Goal: Information Seeking & Learning: Learn about a topic

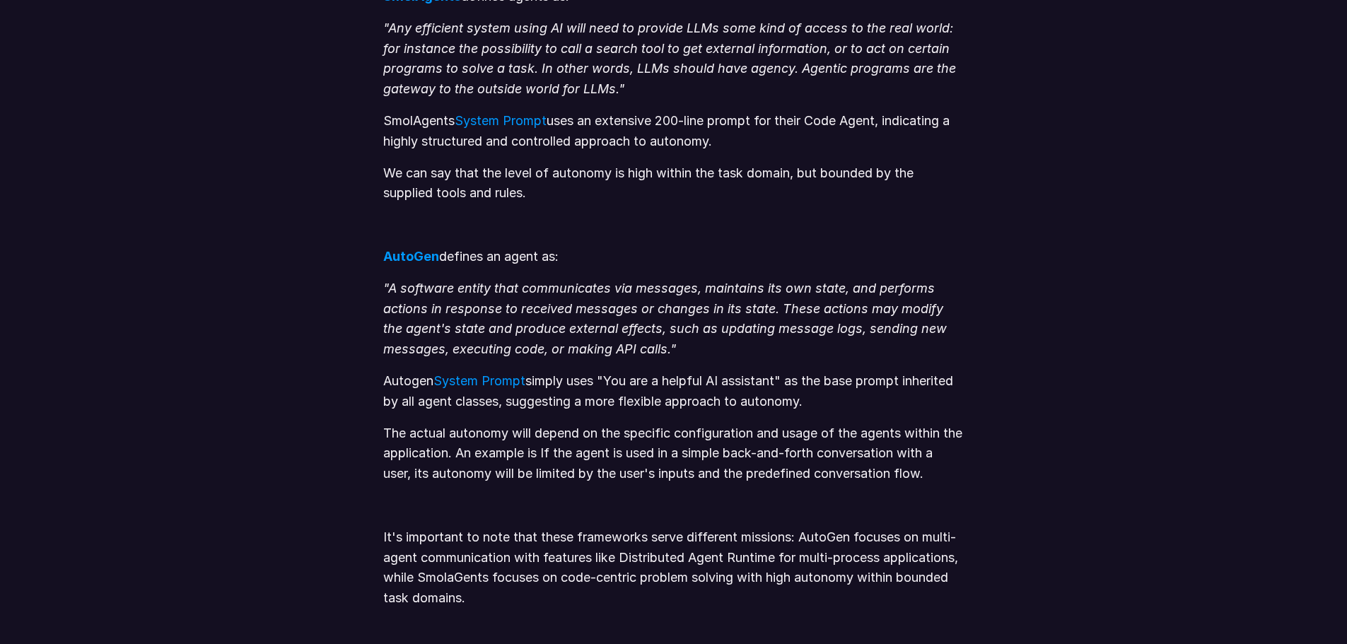
scroll to position [1060, 0]
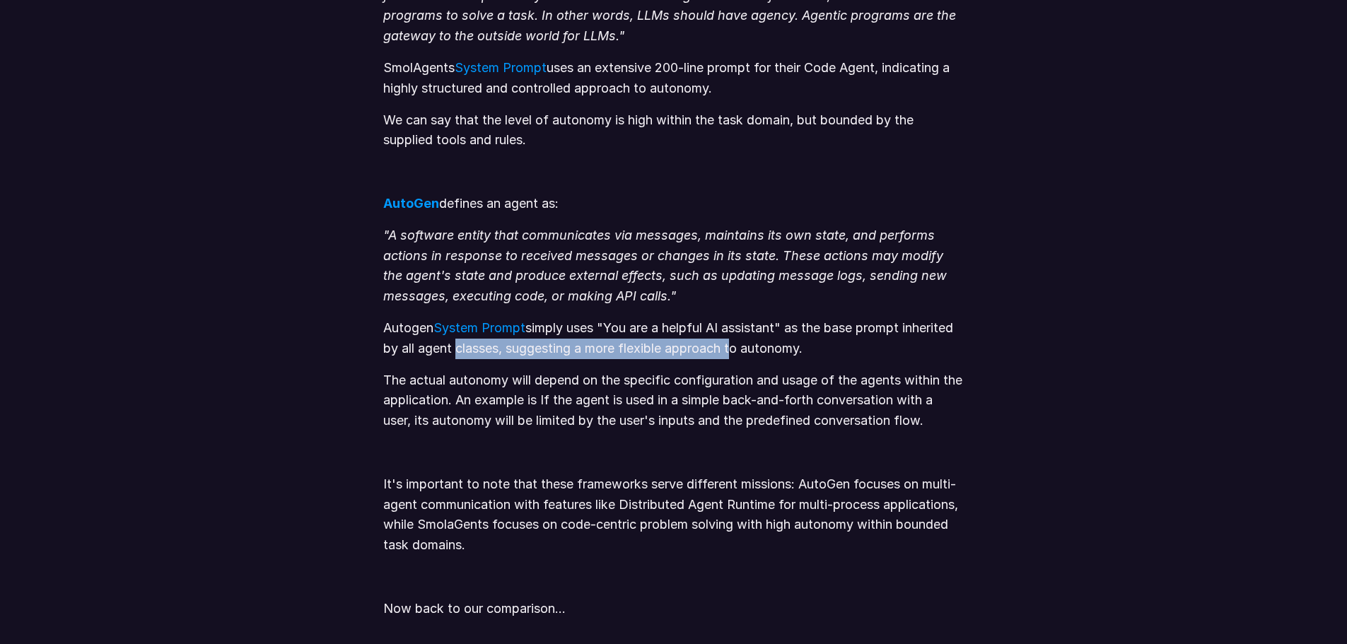
drag, startPoint x: 509, startPoint y: 351, endPoint x: 790, endPoint y: 349, distance: 280.6
click at [790, 349] on p "Autogen System Prompt simply uses "You are a helpful AI assistant" as the base …" at bounding box center [673, 338] width 580 height 41
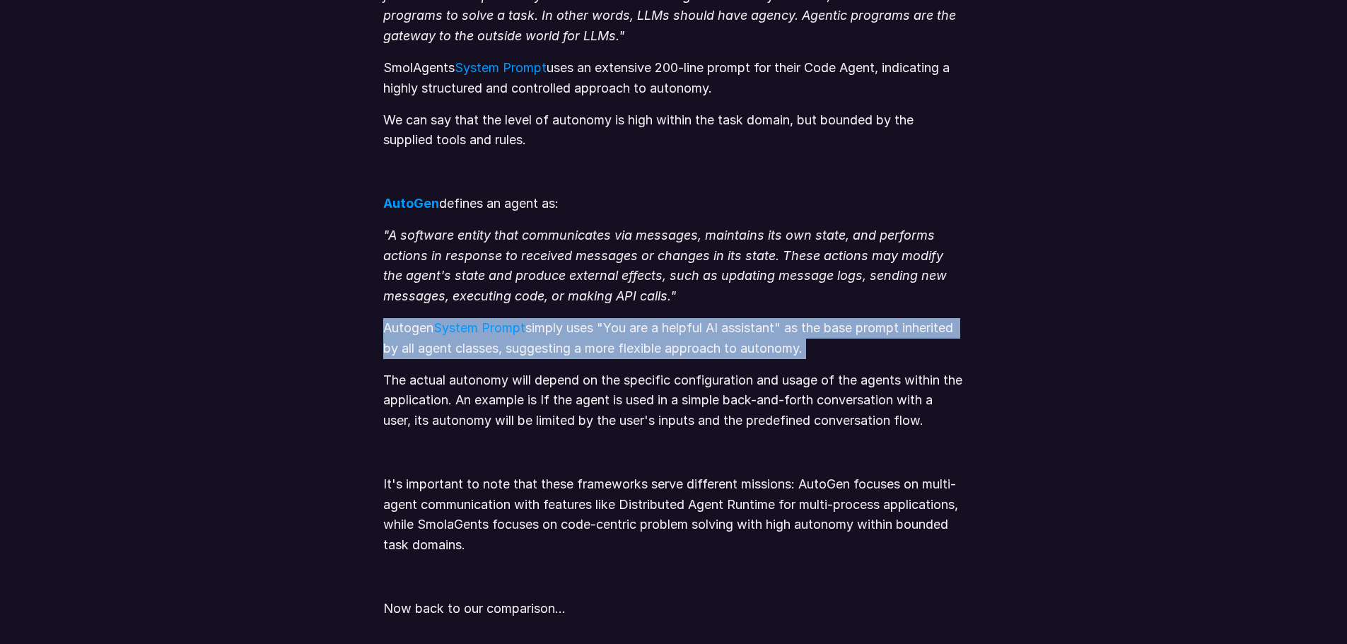
click at [790, 349] on p "Autogen System Prompt simply uses "You are a helpful AI assistant" as the base …" at bounding box center [673, 338] width 580 height 41
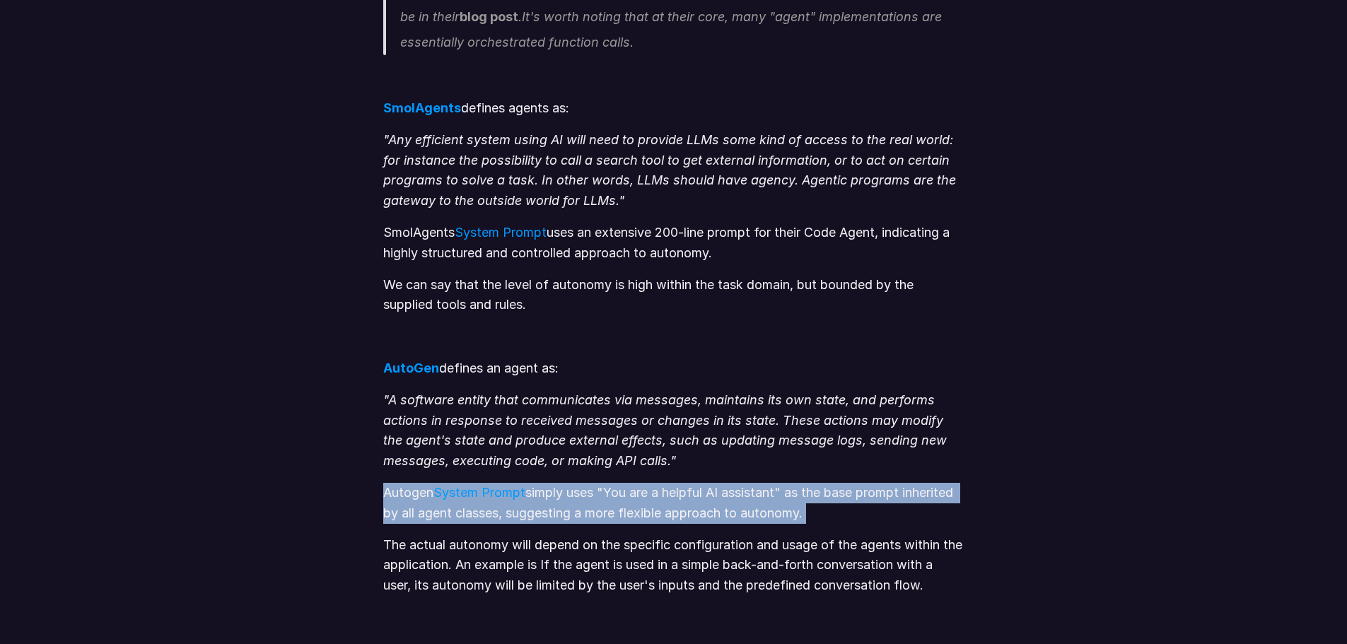
scroll to position [848, 0]
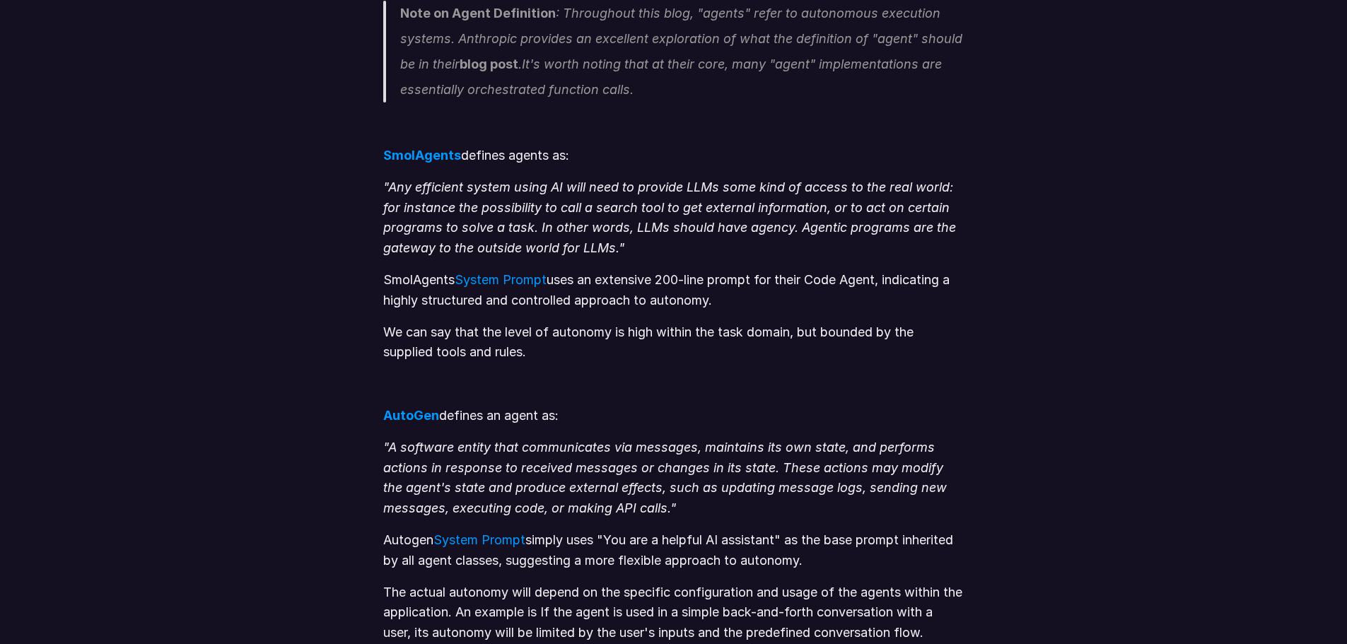
click at [769, 334] on p "We can say that the level of autonomy is high within the task domain, but bound…" at bounding box center [673, 342] width 580 height 41
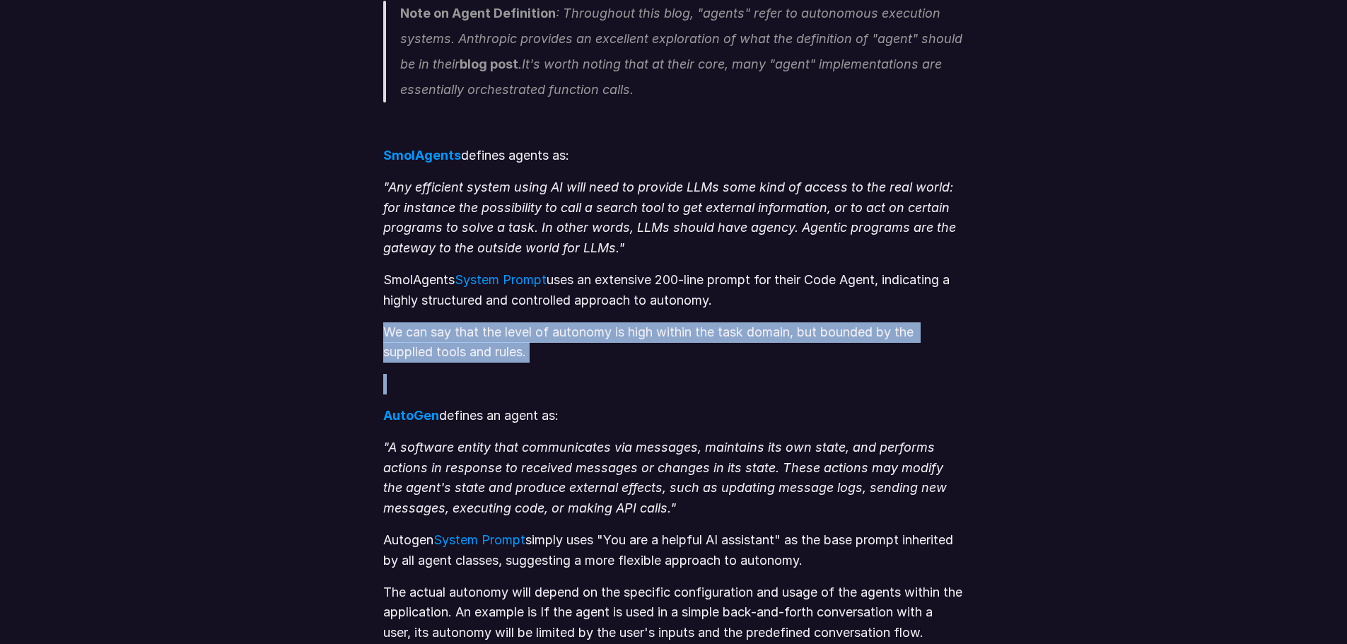
click at [769, 334] on p "We can say that the level of autonomy is high within the task domain, but bound…" at bounding box center [673, 342] width 580 height 41
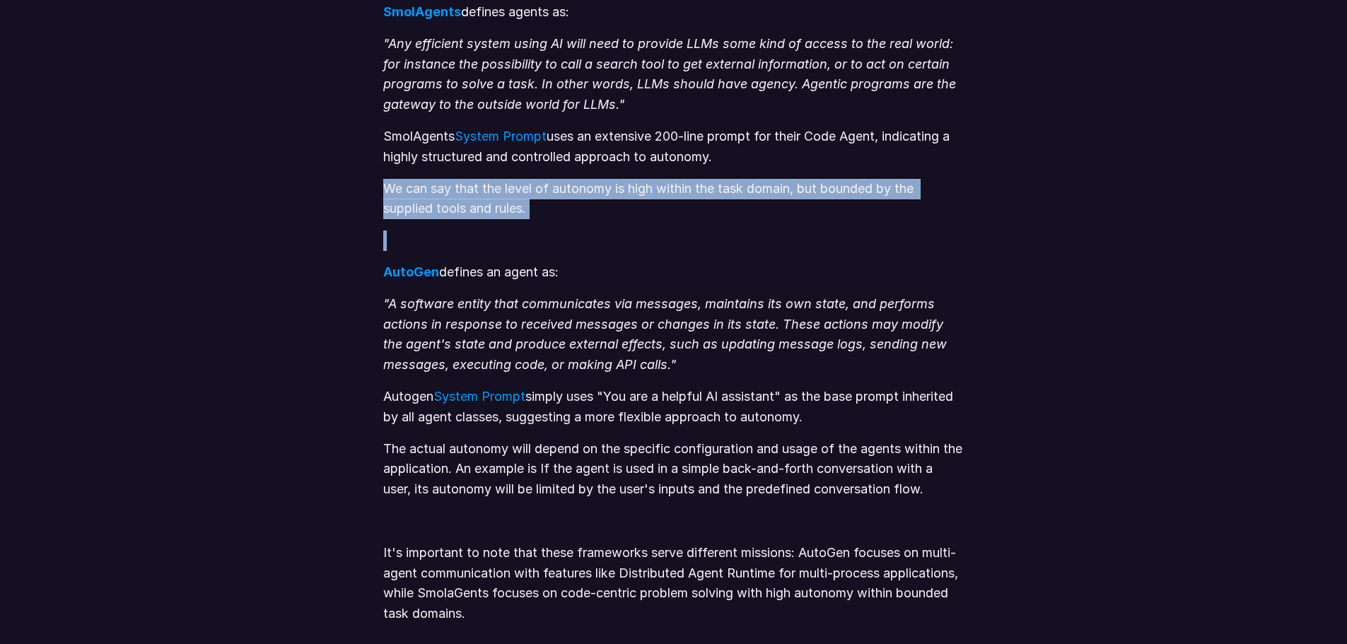
scroll to position [1272, 0]
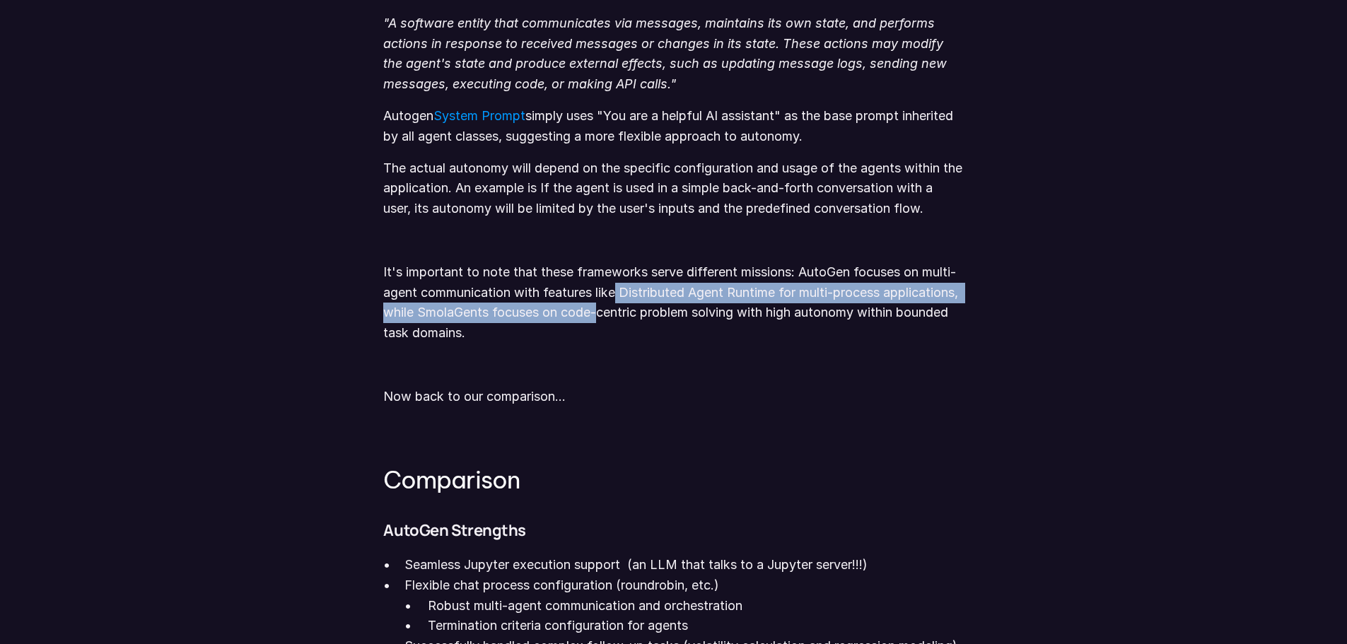
drag, startPoint x: 622, startPoint y: 301, endPoint x: 698, endPoint y: 312, distance: 77.1
click at [689, 311] on p "It's important to note that these frameworks serve different missions: AutoGen …" at bounding box center [673, 302] width 580 height 81
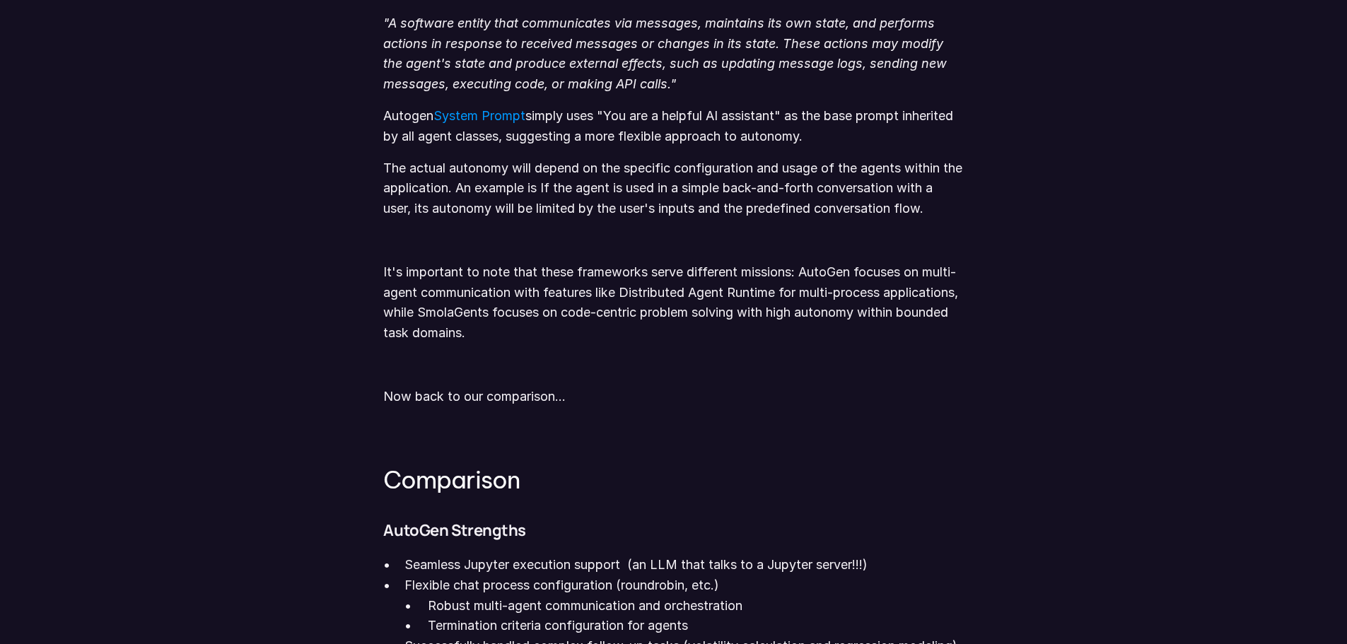
click at [705, 312] on p "It's important to note that these frameworks serve different missions: AutoGen …" at bounding box center [673, 302] width 580 height 81
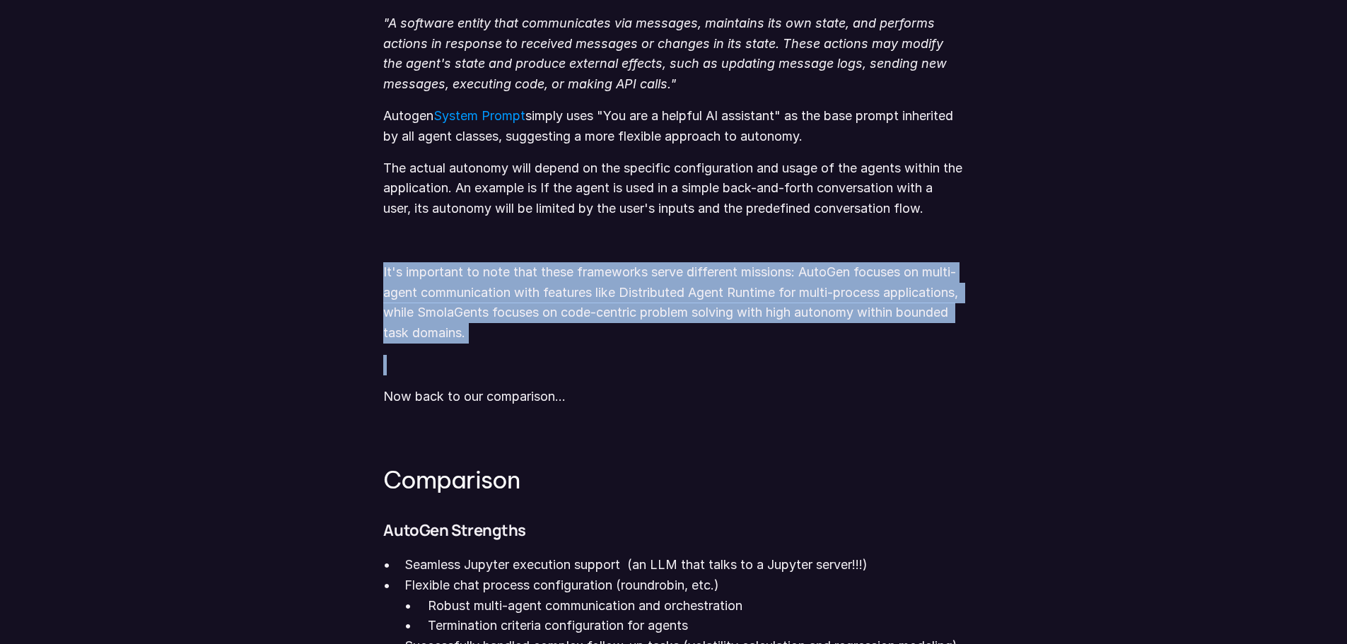
click at [705, 312] on p "It's important to note that these frameworks serve different missions: AutoGen …" at bounding box center [673, 302] width 580 height 81
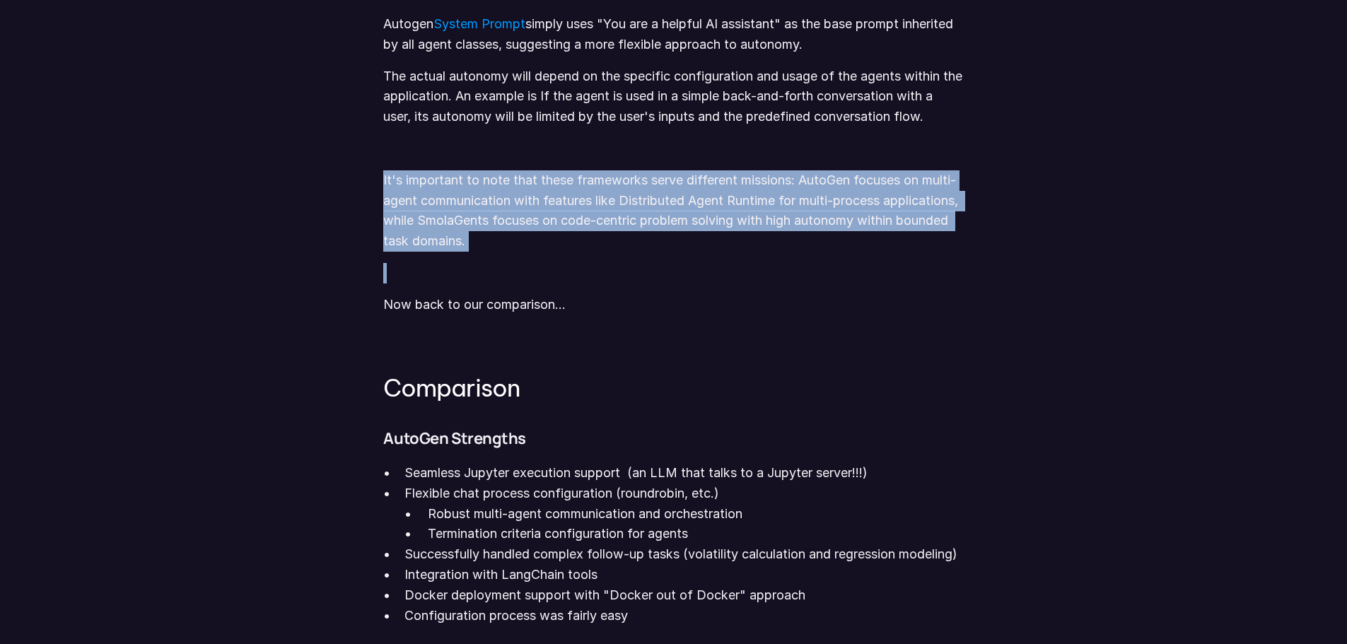
scroll to position [1555, 0]
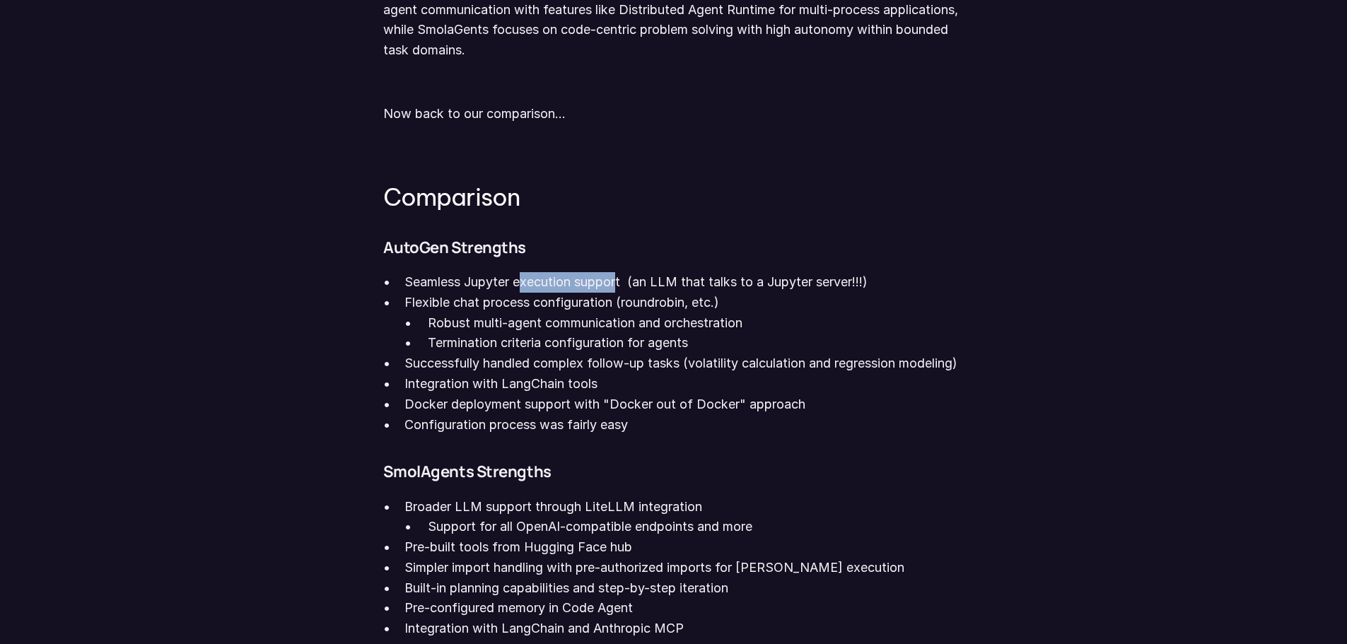
drag, startPoint x: 557, startPoint y: 281, endPoint x: 619, endPoint y: 286, distance: 61.7
click at [619, 286] on p "Seamless Jupyter execution support (an LLM that talks to a Jupyter server!!!)" at bounding box center [683, 282] width 558 height 20
click at [563, 310] on p "Flexible chat process configuration (roundrobin, etc.)" at bounding box center [683, 303] width 558 height 20
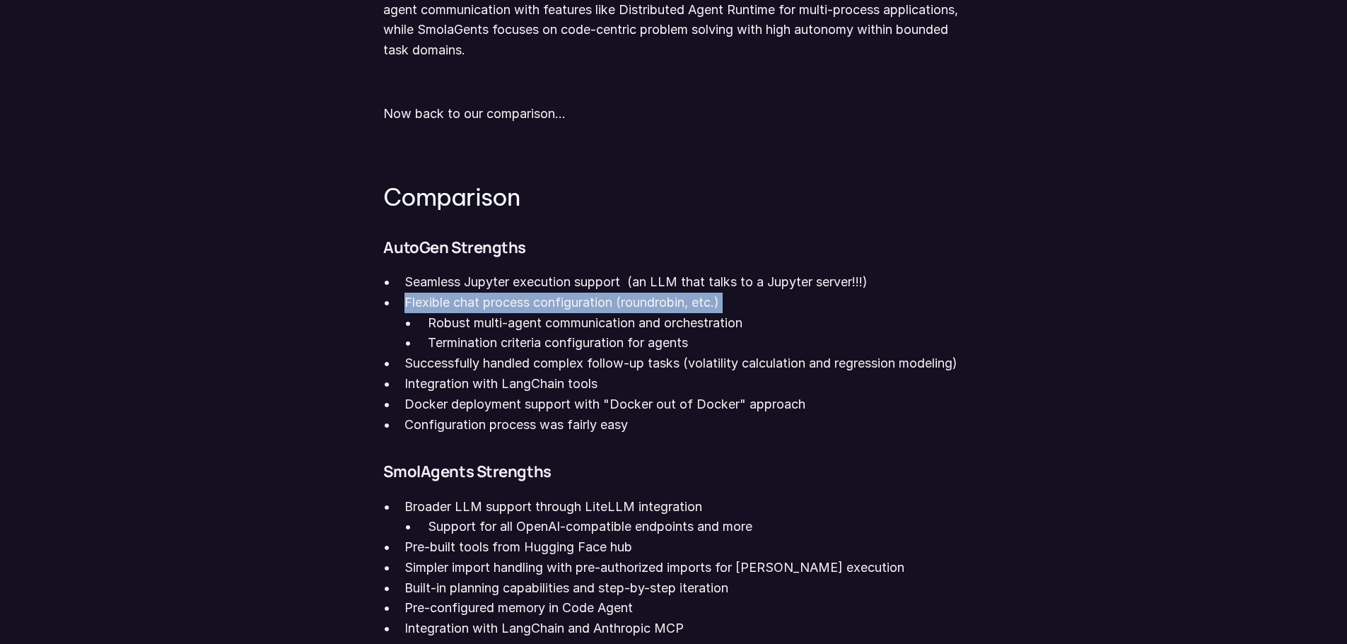
click at [563, 310] on p "Flexible chat process configuration (roundrobin, etc.)" at bounding box center [683, 303] width 558 height 20
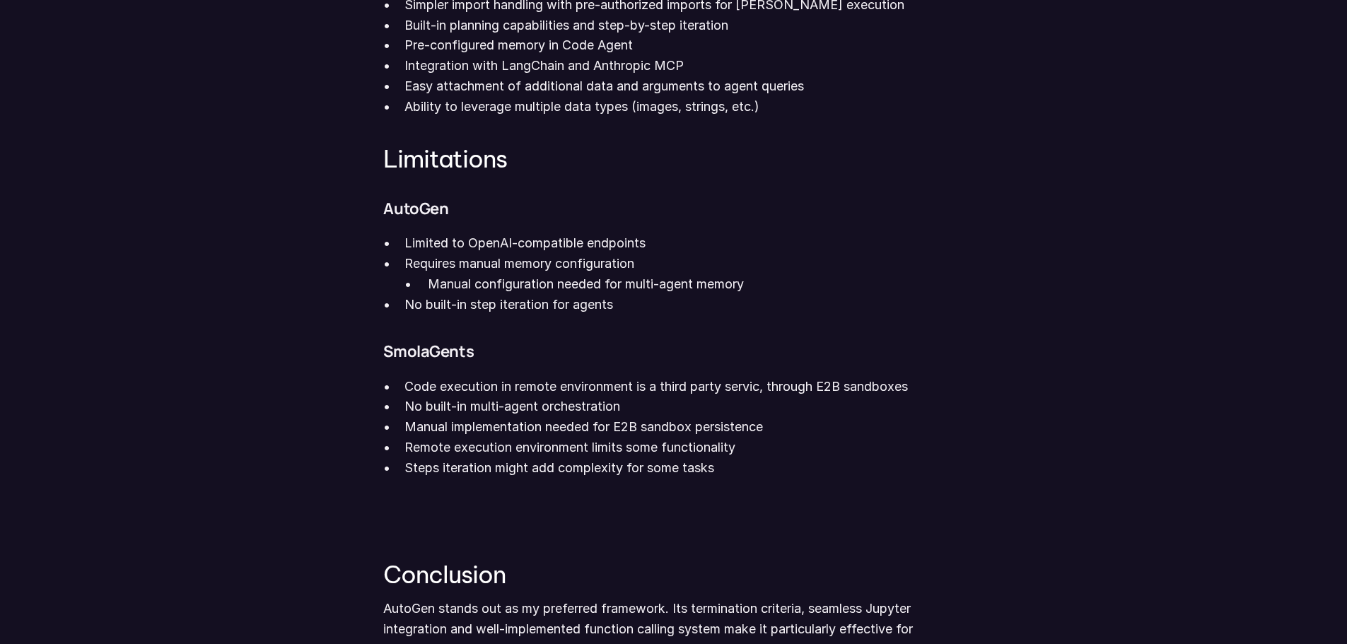
scroll to position [2121, 0]
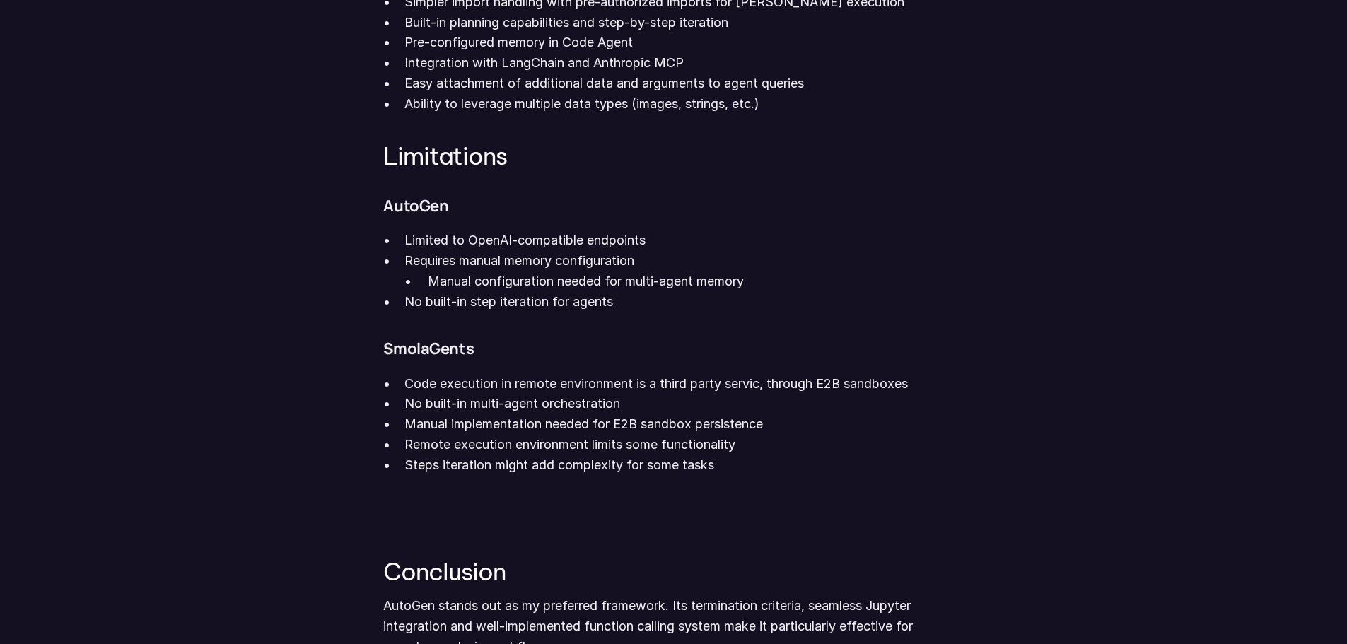
click at [582, 271] on p "Requires manual memory configuration" at bounding box center [683, 261] width 558 height 20
click at [570, 292] on p "Manual configuration needed for multi-agent memory" at bounding box center [695, 281] width 535 height 20
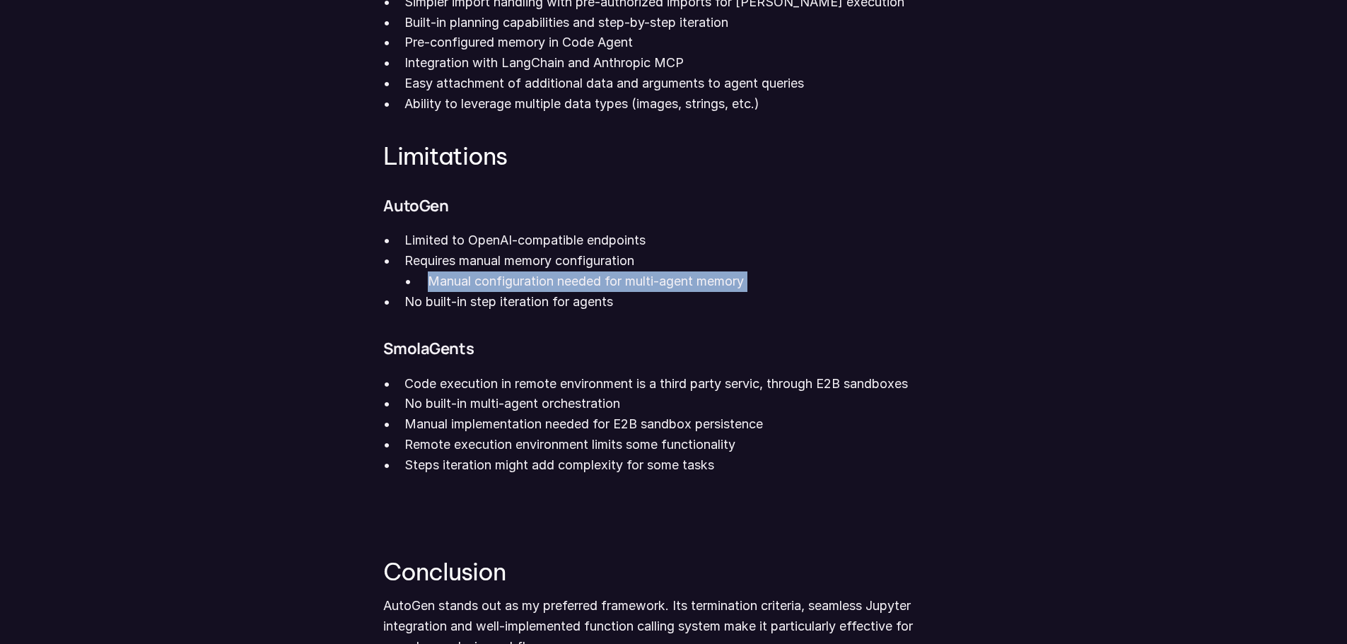
click at [570, 292] on p "Manual configuration needed for multi-agent memory" at bounding box center [695, 281] width 535 height 20
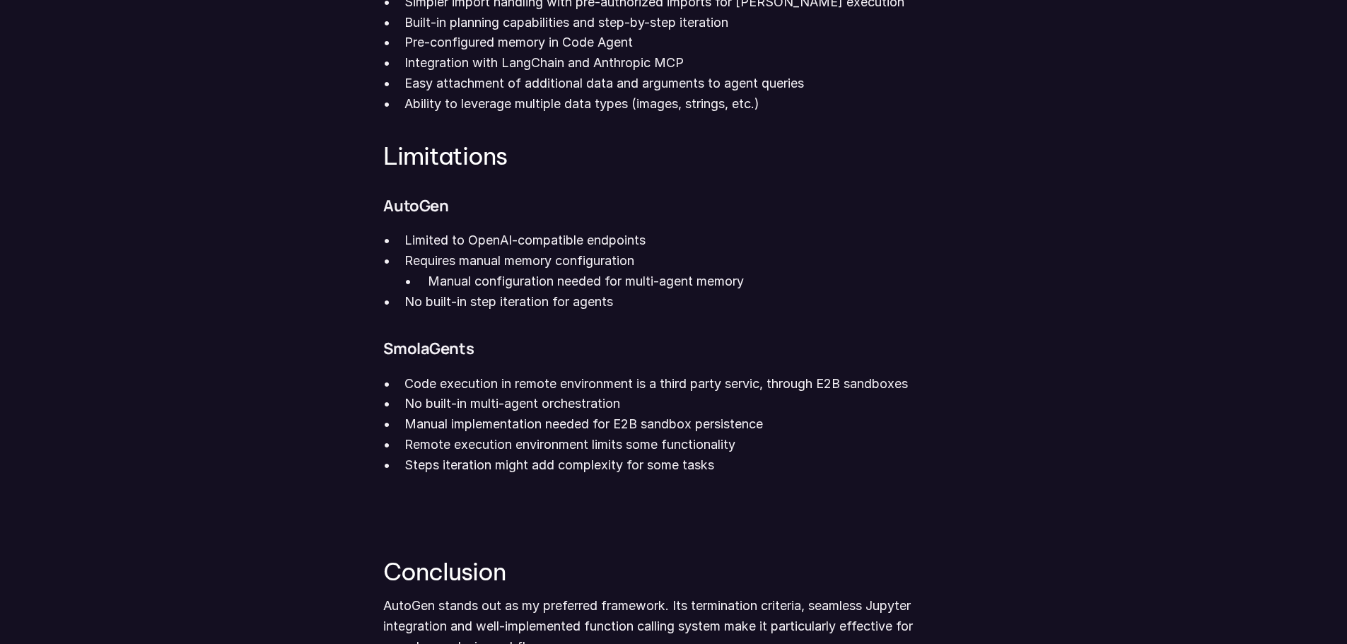
click at [565, 312] on p "No built-in step iteration for agents" at bounding box center [683, 302] width 558 height 20
click at [655, 394] on p "Code execution in remote environment is a third party servic, through E2B sandb…" at bounding box center [683, 384] width 558 height 20
click at [656, 394] on p "Code execution in remote environment is a third party servic, through E2B sandb…" at bounding box center [683, 384] width 558 height 20
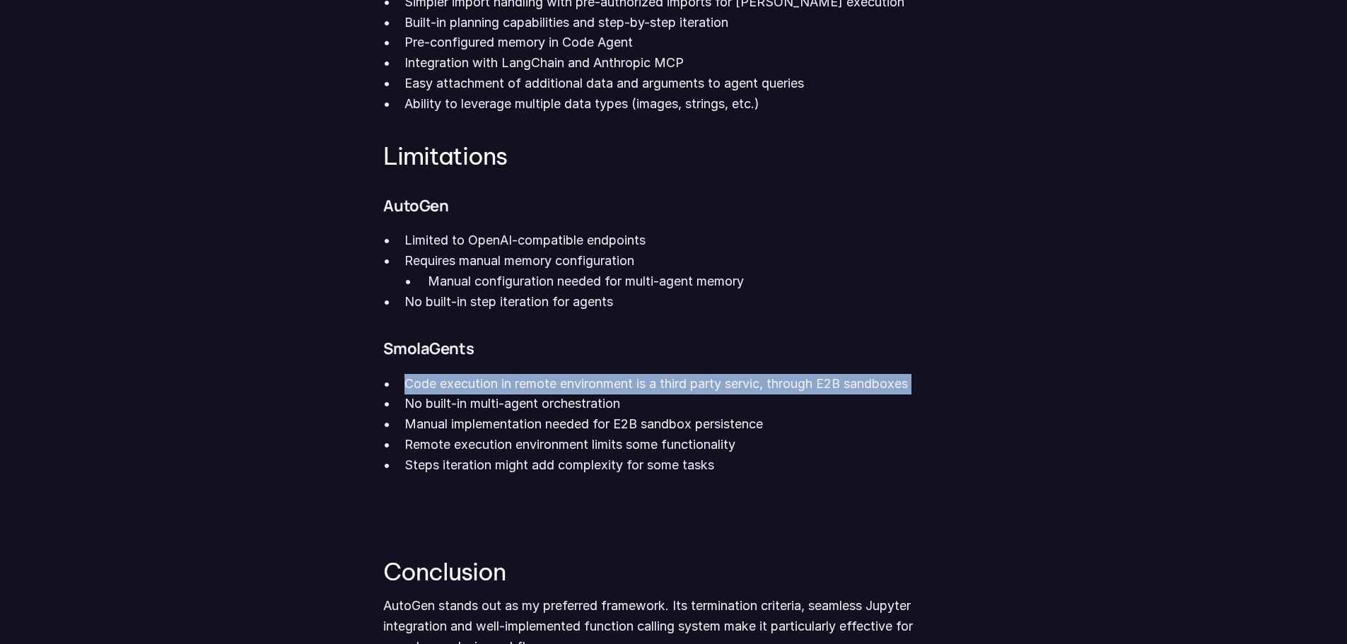
click at [656, 394] on p "Code execution in remote environment is a third party servic, through E2B sandb…" at bounding box center [683, 384] width 558 height 20
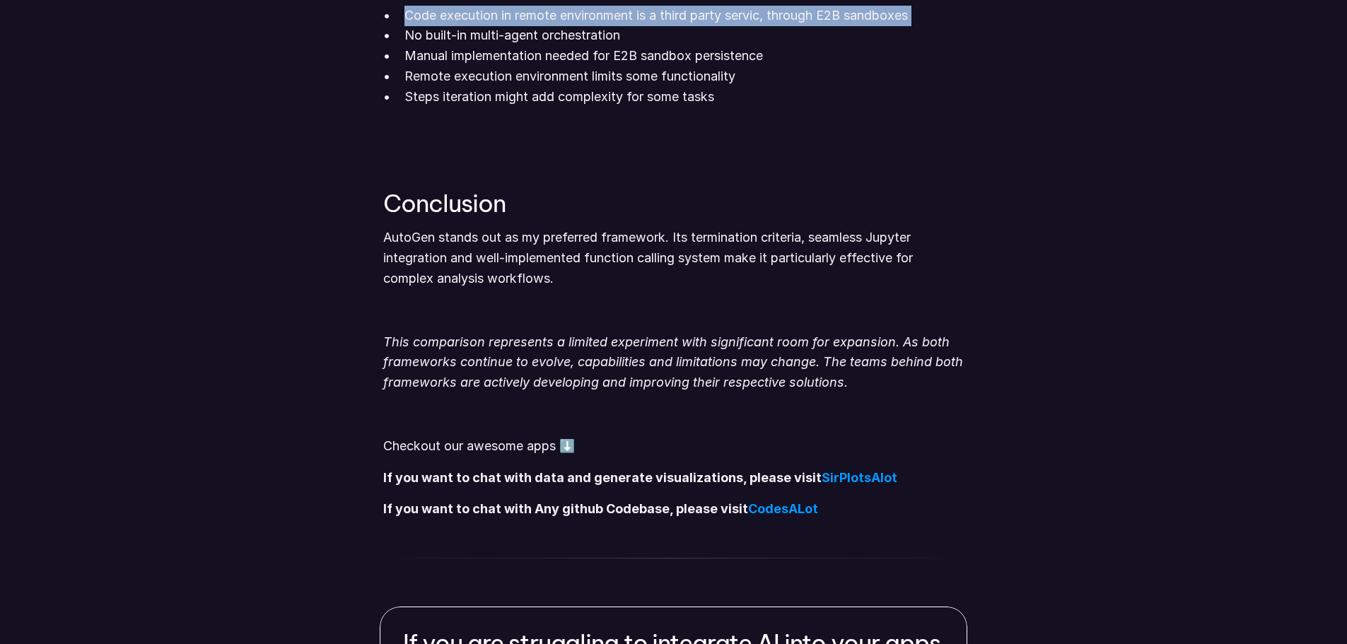
scroll to position [2545, 0]
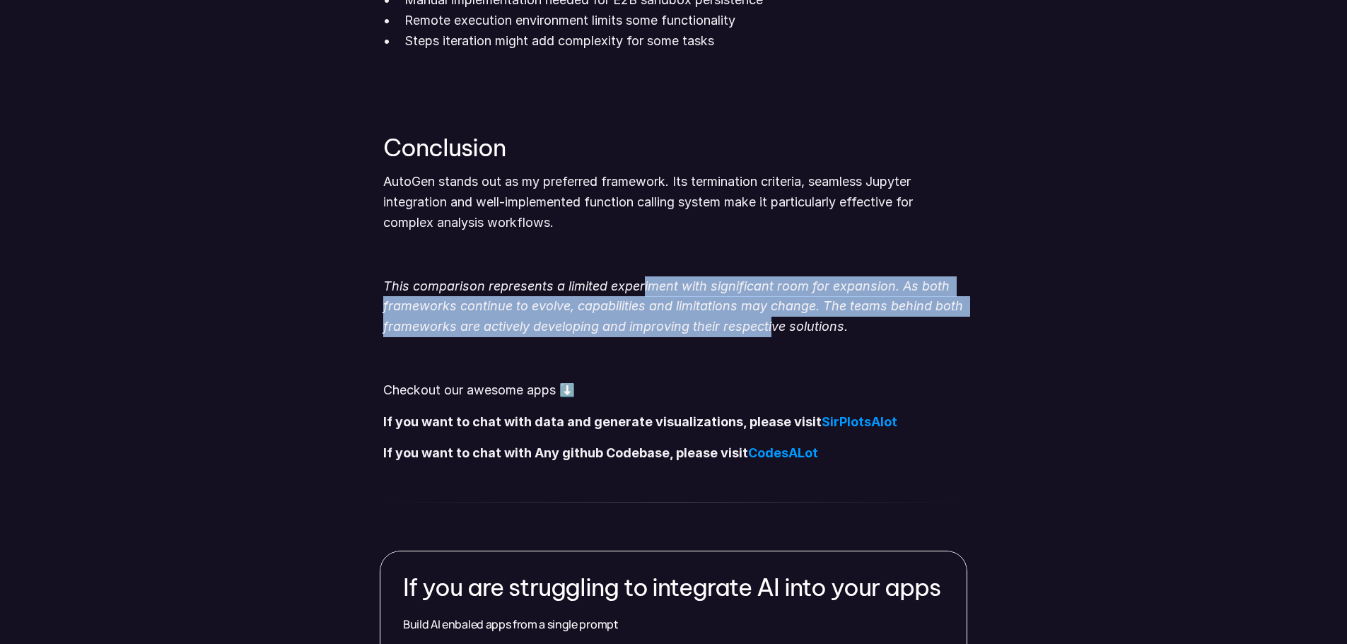
drag, startPoint x: 751, startPoint y: 350, endPoint x: 777, endPoint y: 355, distance: 26.6
click at [777, 337] on p "This comparison represents a limited experiment with significant room for expan…" at bounding box center [673, 306] width 580 height 61
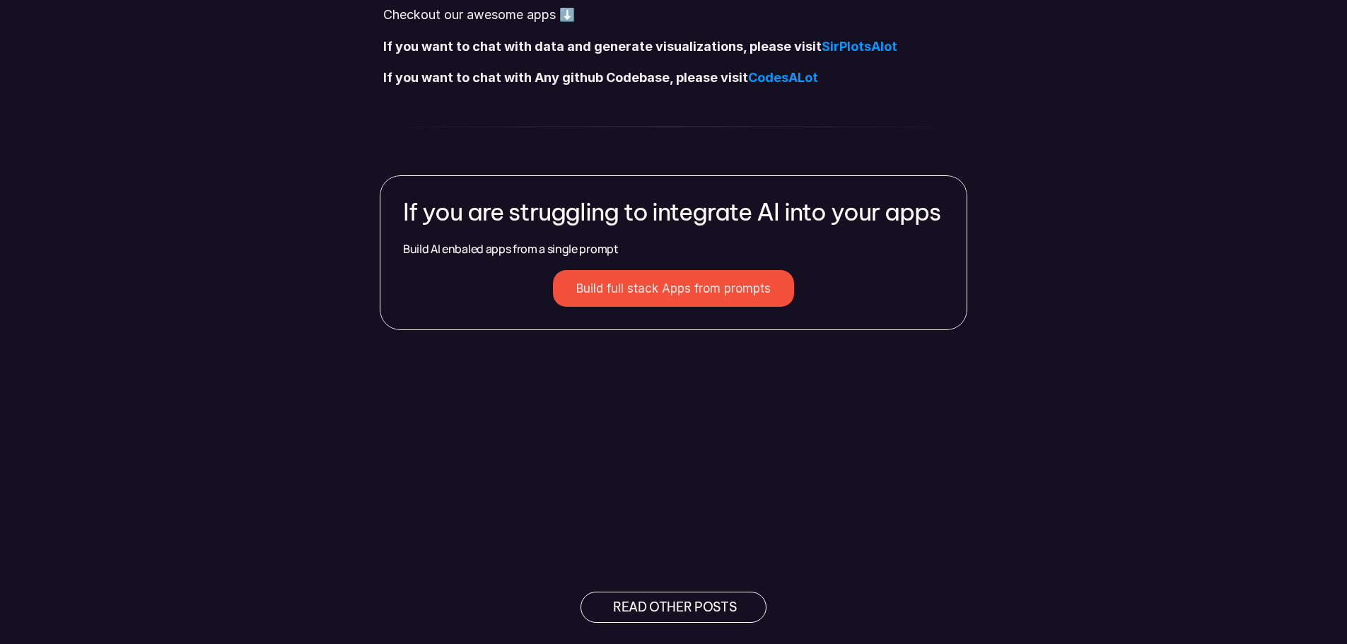
scroll to position [3112, 0]
